Goal: Find specific page/section: Find specific page/section

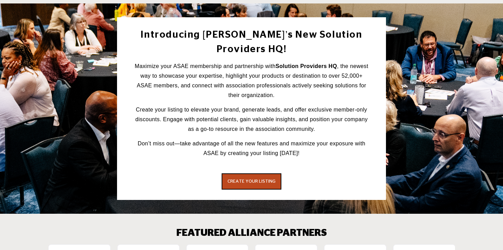
scroll to position [1013, 0]
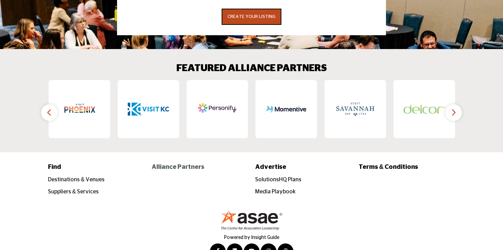
click at [189, 162] on p "Alliance Partners" at bounding box center [199, 166] width 96 height 9
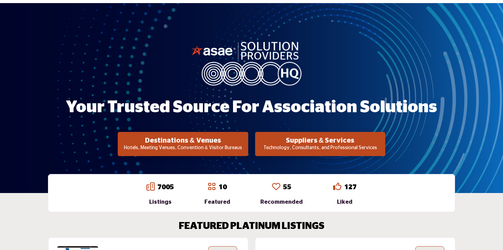
scroll to position [0, 0]
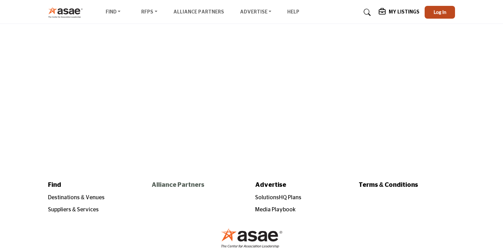
click at [176, 183] on p "Alliance Partners" at bounding box center [199, 184] width 96 height 9
click at [208, 16] on ul "Find Destinations & Venues Suppliers & Services RFPs RFP FAQs Alliance Partners…" at bounding box center [200, 13] width 199 height 10
click at [198, 13] on link "Alliance Partners" at bounding box center [198, 12] width 51 height 5
